Goal: Task Accomplishment & Management: Manage account settings

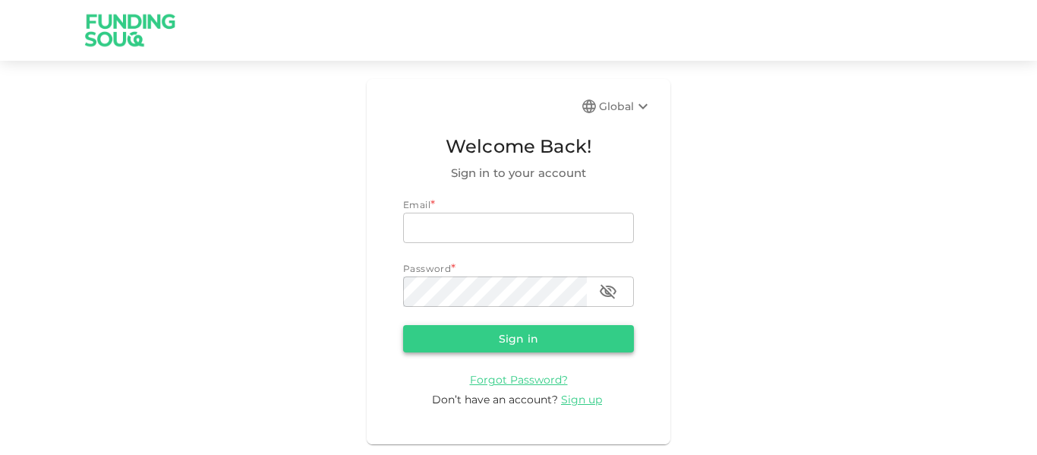
type input "mohanad.y.yasin@hotmail.com"
click at [501, 332] on button "Sign in" at bounding box center [518, 338] width 231 height 27
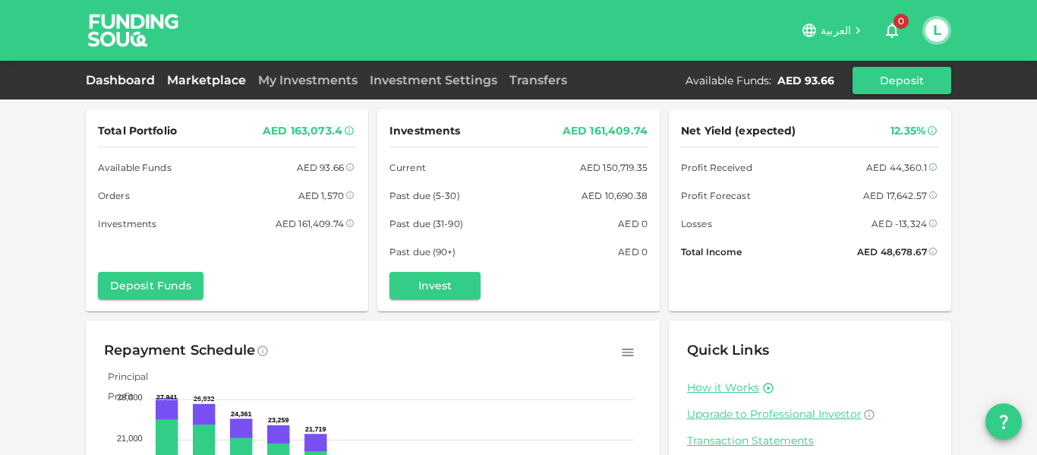
click at [198, 75] on link "Marketplace" at bounding box center [206, 80] width 91 height 14
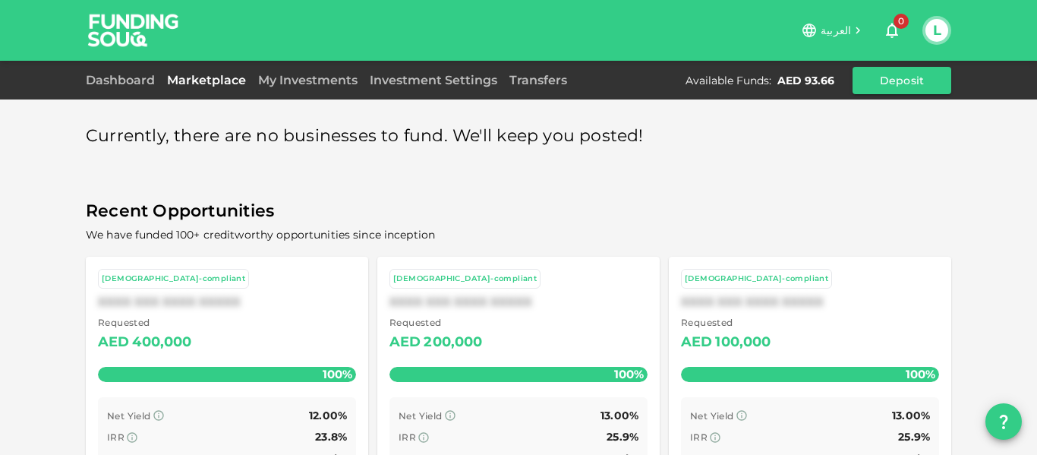
click at [307, 84] on link "My Investments" at bounding box center [308, 80] width 112 height 14
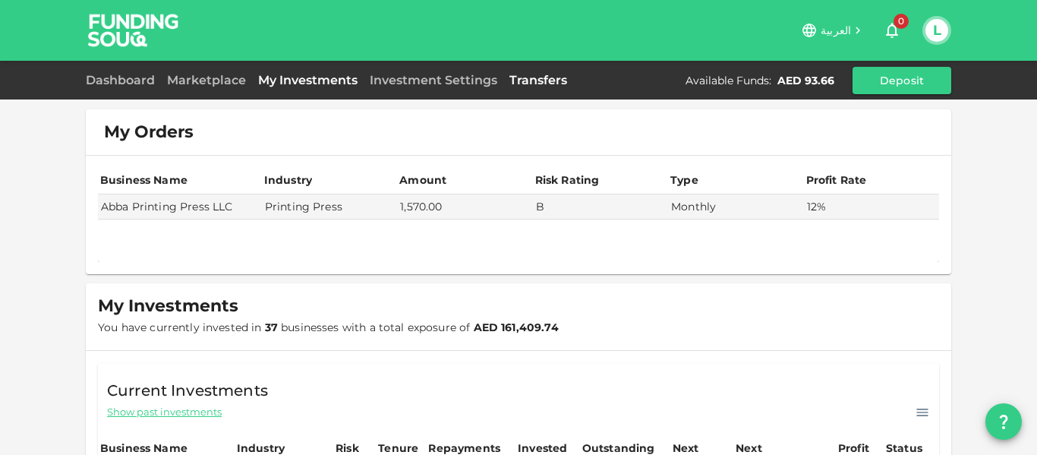
click at [513, 75] on link "Transfers" at bounding box center [538, 80] width 70 height 14
